Goal: Transaction & Acquisition: Obtain resource

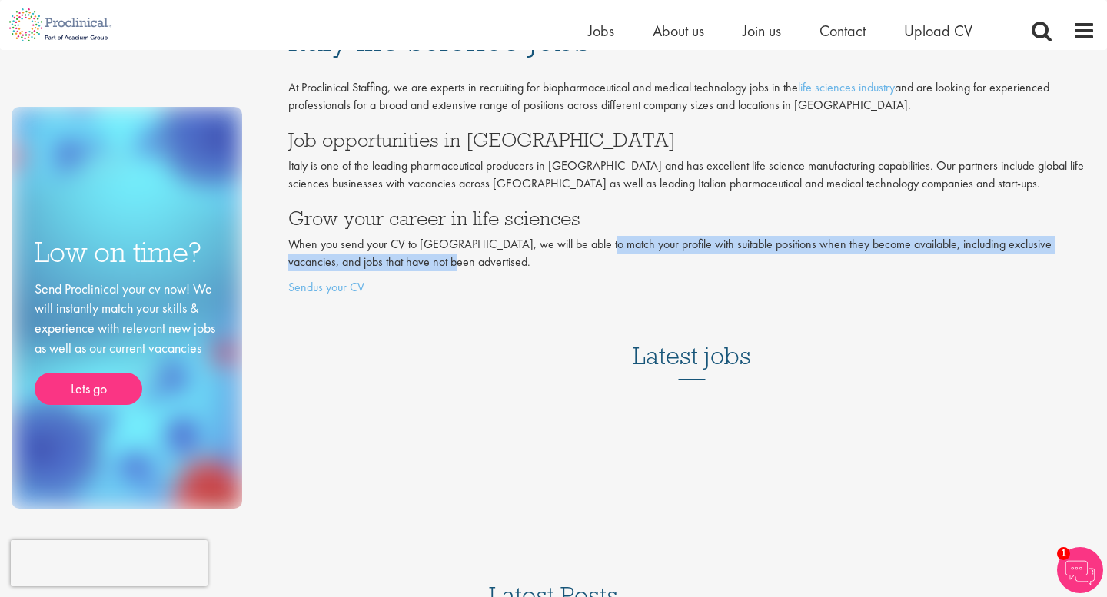
drag, startPoint x: 589, startPoint y: 247, endPoint x: 588, endPoint y: 263, distance: 16.2
click at [588, 263] on p "When you send your CV to [GEOGRAPHIC_DATA], we will be able to match your profi…" at bounding box center [691, 253] width 807 height 35
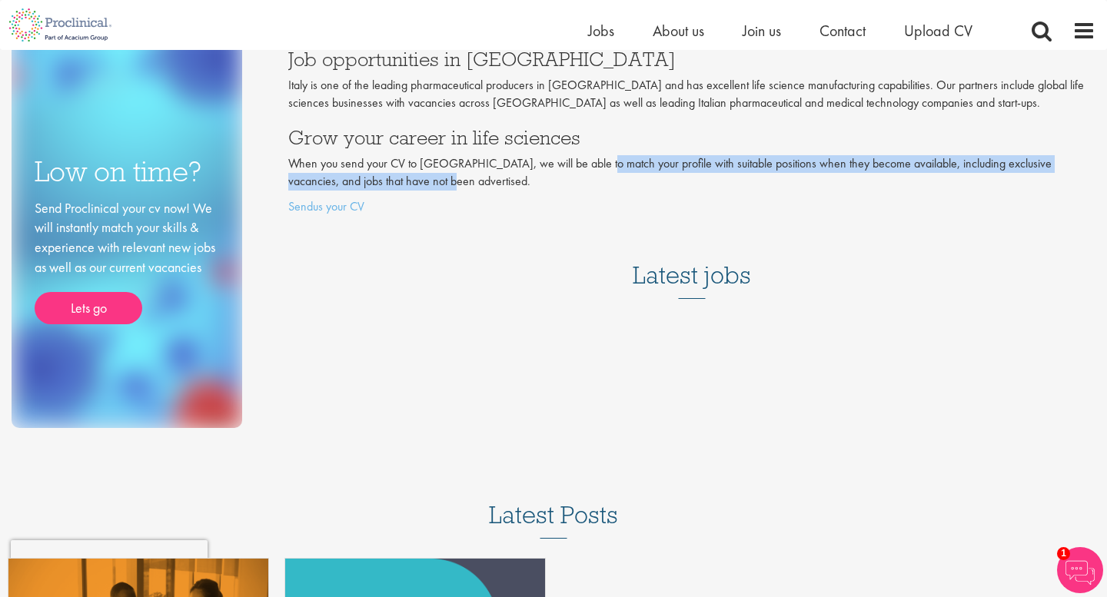
scroll to position [131, 0]
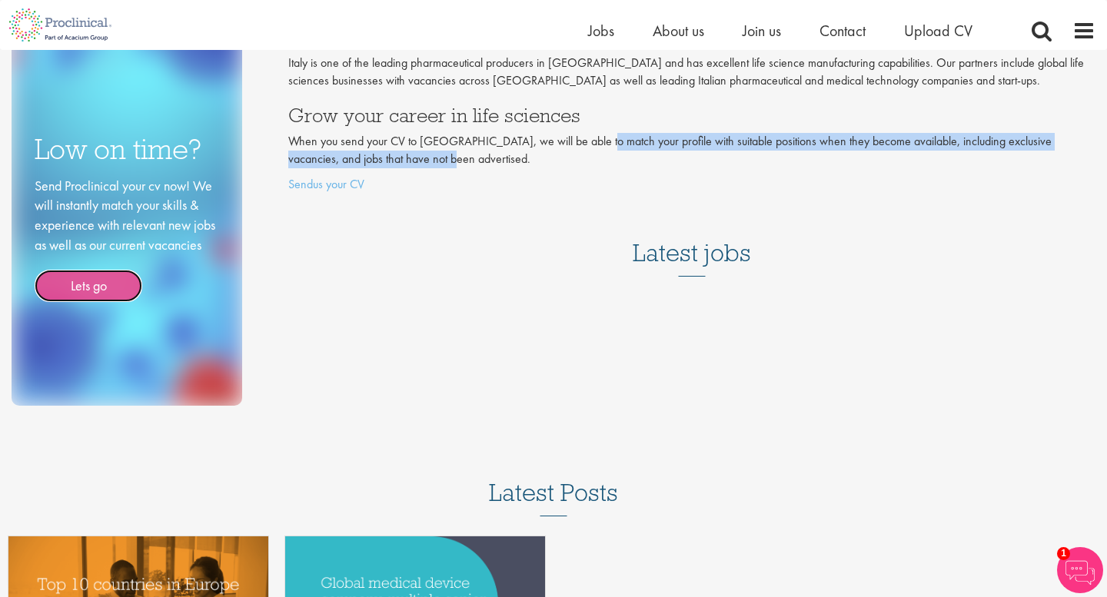
click at [85, 290] on link "Lets go" at bounding box center [89, 286] width 108 height 32
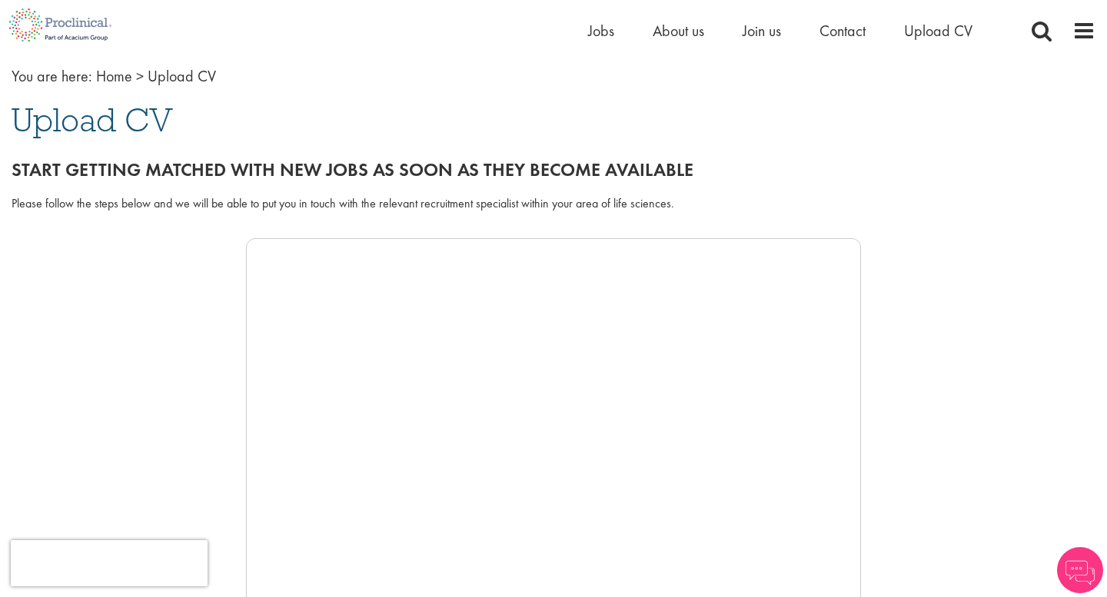
scroll to position [78, 0]
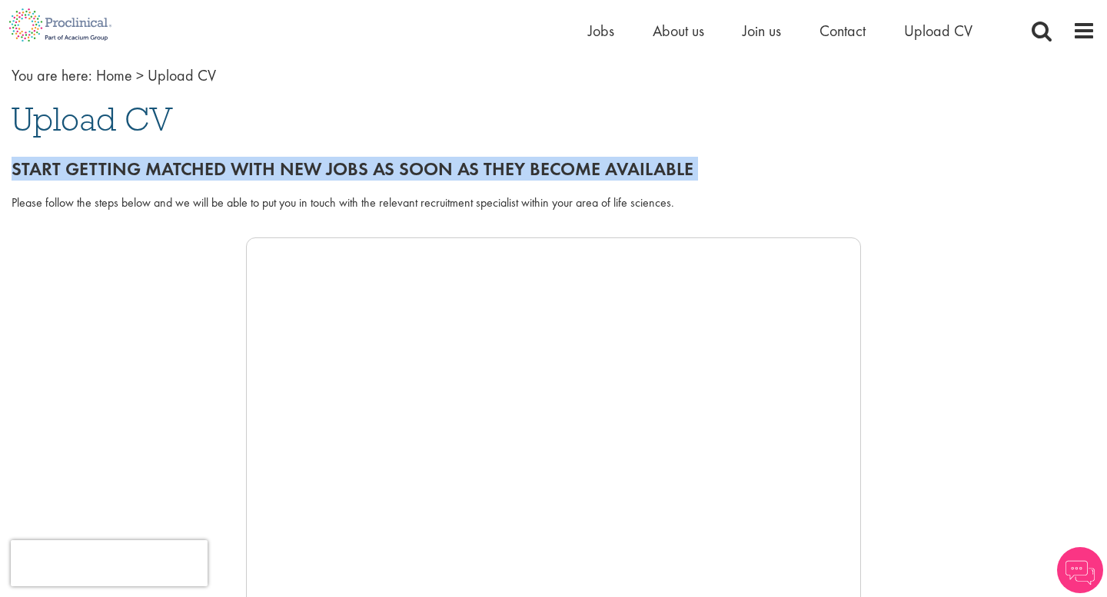
drag, startPoint x: 1, startPoint y: 196, endPoint x: 578, endPoint y: 129, distance: 581.0
click at [578, 129] on div "You are here: Home > Upload CV Upload CV Start getting matched with new jobs as…" at bounding box center [553, 514] width 1107 height 968
click at [537, 190] on div "Please follow the steps below and we will be able to put you in touch with the …" at bounding box center [553, 212] width 1107 height 51
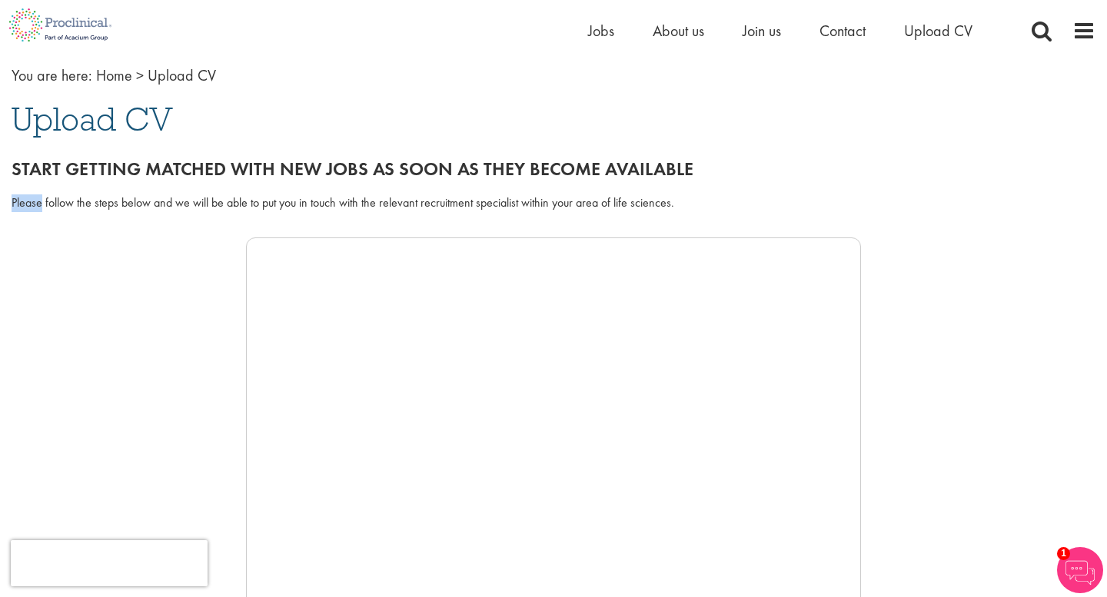
click at [537, 190] on div "Please follow the steps below and we will be able to put you in touch with the …" at bounding box center [553, 212] width 1107 height 51
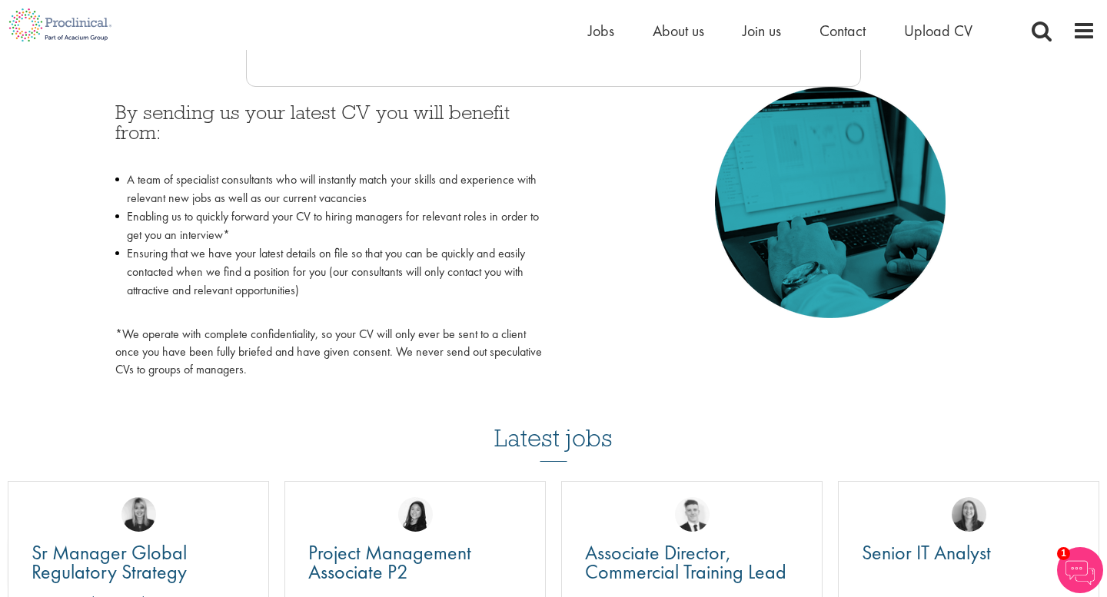
scroll to position [672, 0]
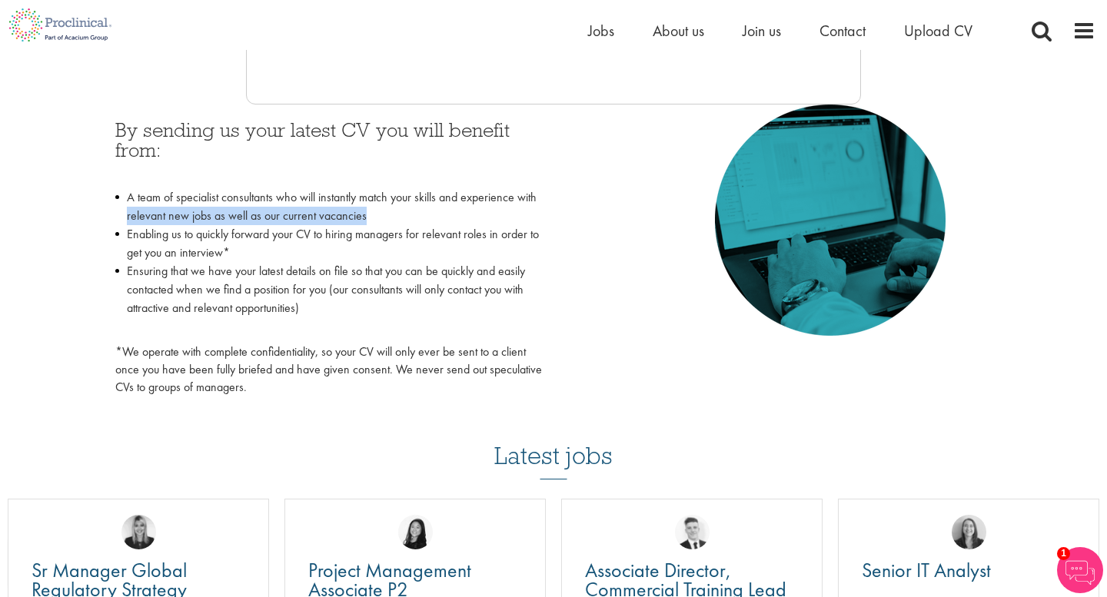
drag, startPoint x: 537, startPoint y: 190, endPoint x: 540, endPoint y: 224, distance: 34.0
click at [540, 224] on li "A team of specialist consultants who will instantly match your skills and exper…" at bounding box center [328, 206] width 426 height 37
click at [526, 242] on li "Enabling us to quickly forward your CV to hiring managers for relevant roles in…" at bounding box center [328, 243] width 426 height 37
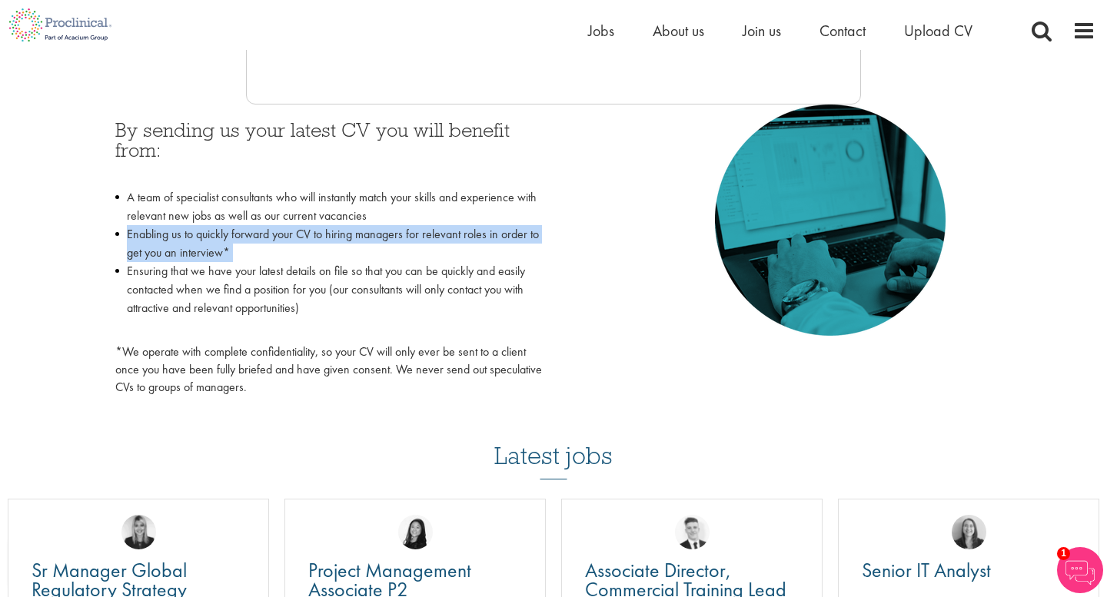
click at [526, 242] on li "Enabling us to quickly forward your CV to hiring managers for relevant roles in…" at bounding box center [328, 243] width 426 height 37
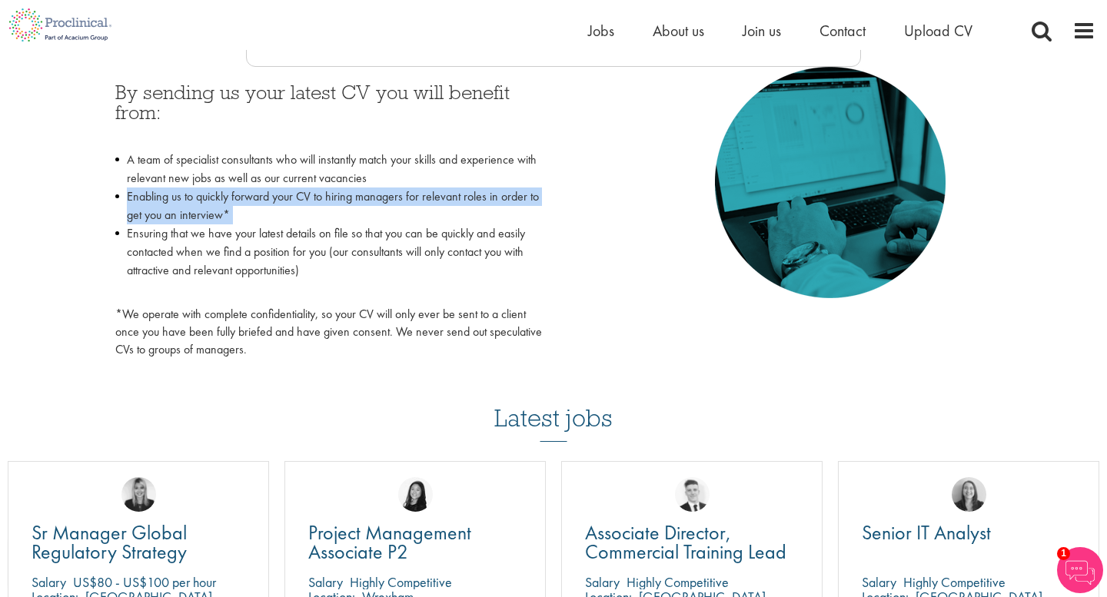
scroll to position [724, 0]
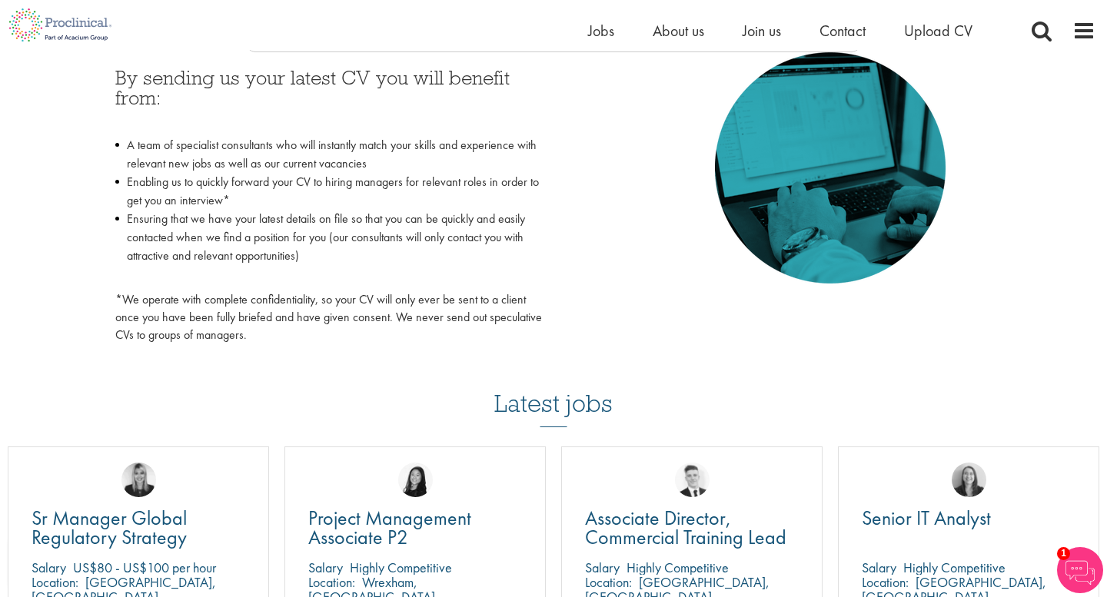
click at [464, 237] on li "Ensuring that we have your latest details on file so that you can be quickly an…" at bounding box center [328, 247] width 426 height 74
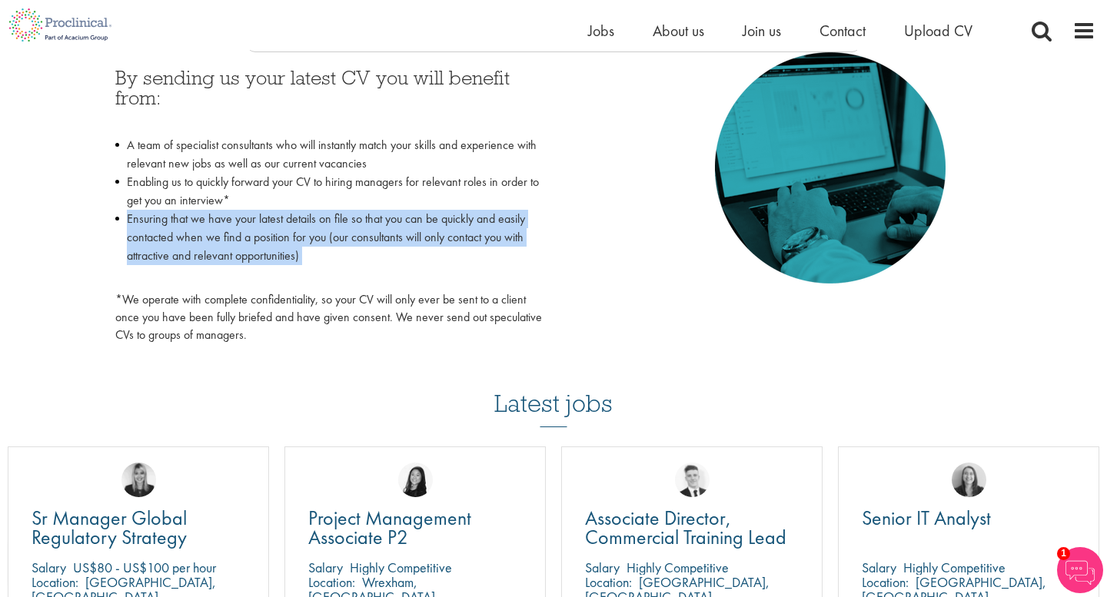
click at [464, 237] on li "Ensuring that we have your latest details on file so that you can be quickly an…" at bounding box center [328, 247] width 426 height 74
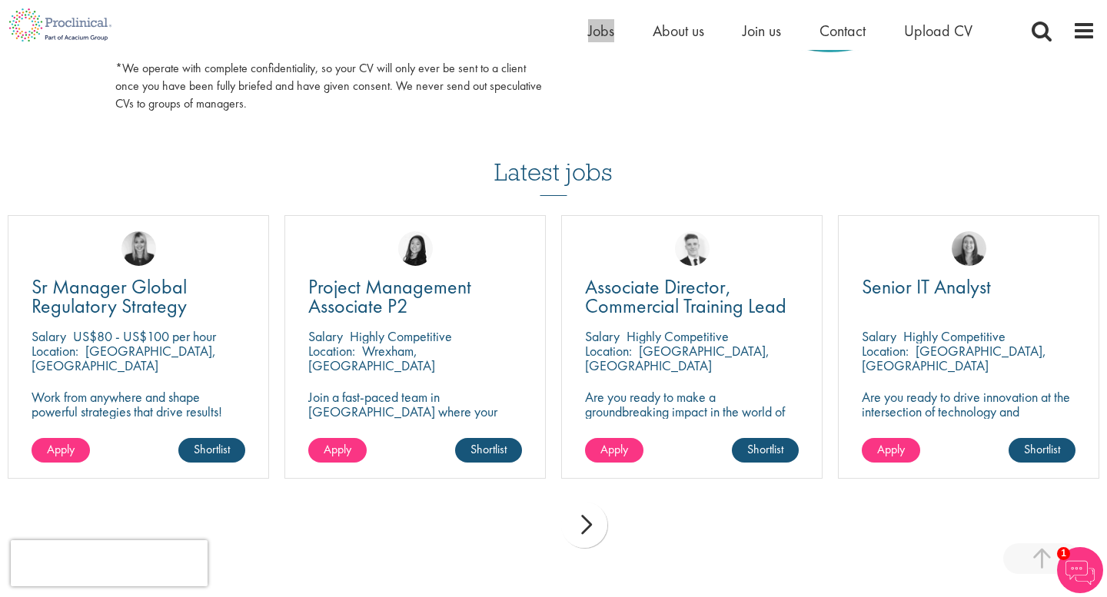
scroll to position [264, 0]
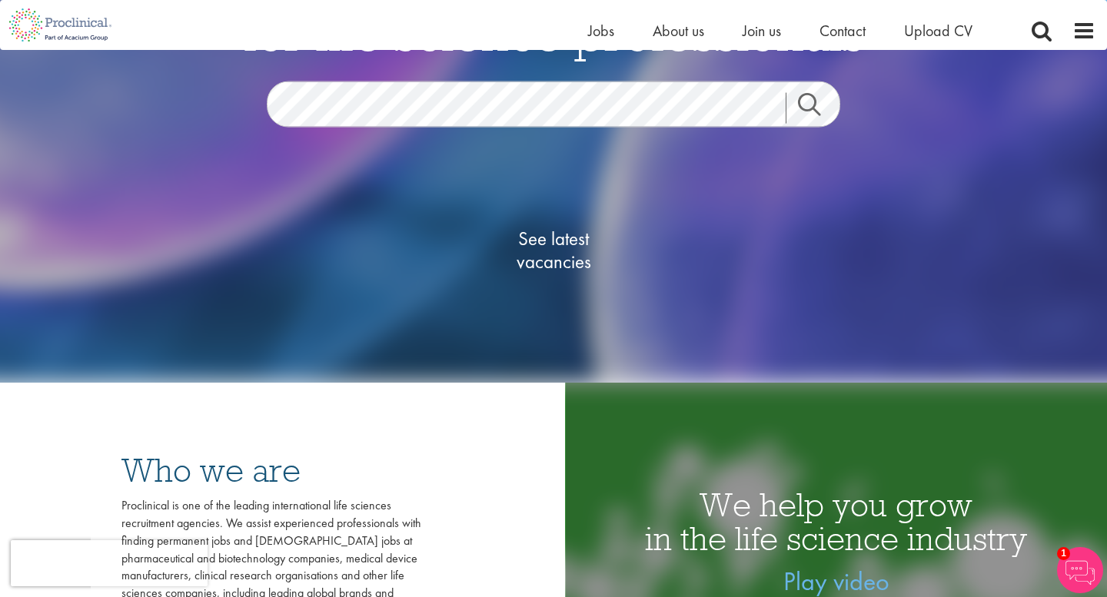
scroll to position [189, 0]
